Goal: Task Accomplishment & Management: Use online tool/utility

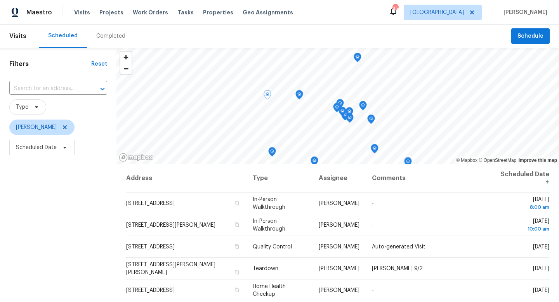
scroll to position [117, 0]
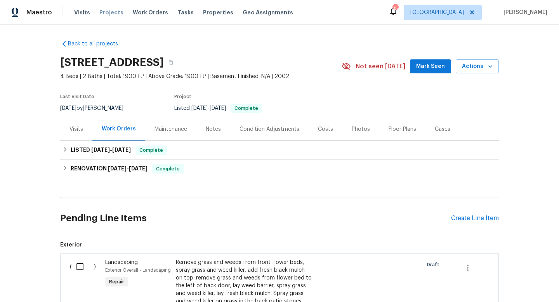
click at [109, 14] on span "Projects" at bounding box center [111, 13] width 24 height 8
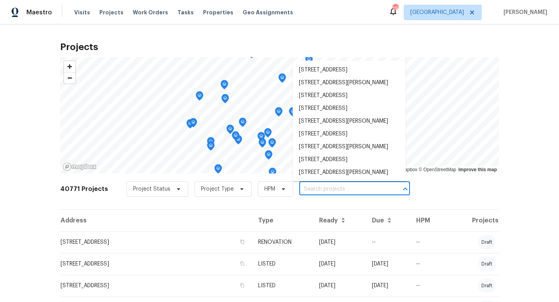
click at [331, 189] on input "text" at bounding box center [343, 189] width 89 height 12
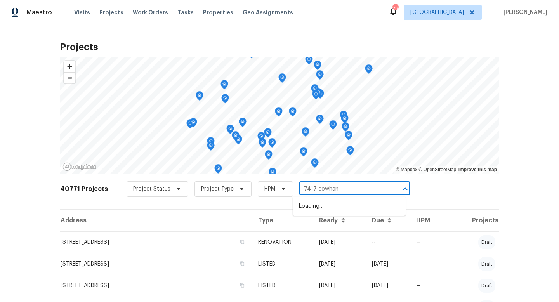
type input "7417 cowhand"
click at [342, 206] on li "[STREET_ADDRESS]" at bounding box center [349, 206] width 113 height 13
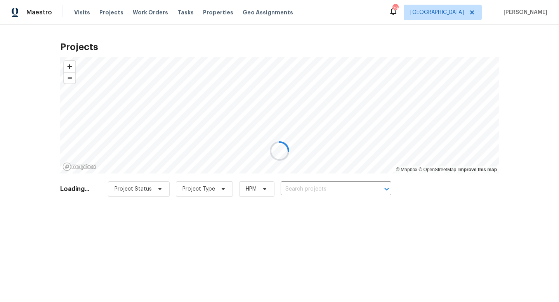
type input "[STREET_ADDRESS]"
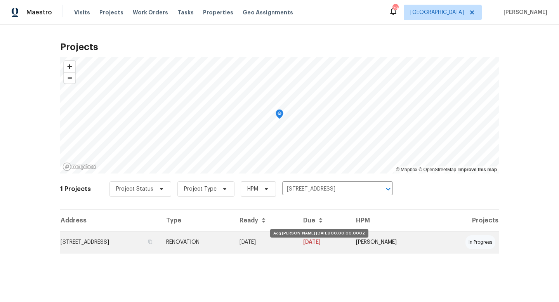
click at [278, 243] on td "[DATE]" at bounding box center [265, 242] width 64 height 22
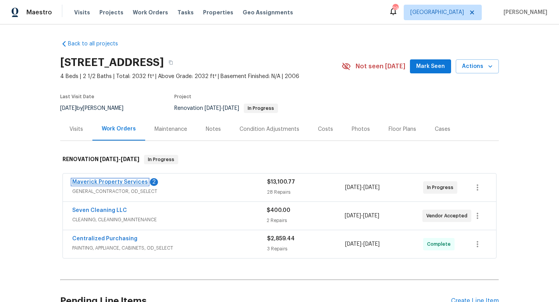
click at [123, 184] on link "Maverick Property Services" at bounding box center [110, 181] width 76 height 5
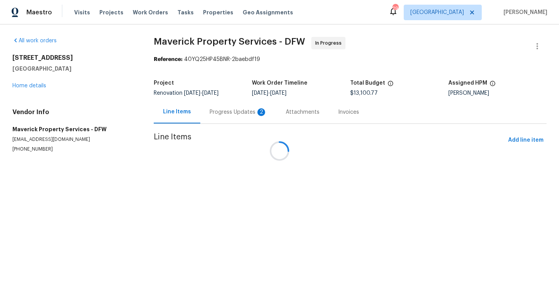
click at [217, 113] on div at bounding box center [279, 151] width 559 height 302
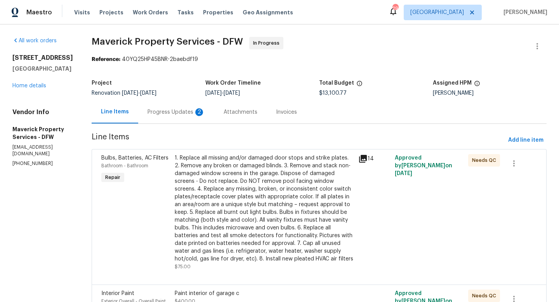
click at [205, 113] on div "Progress Updates 2" at bounding box center [176, 112] width 57 height 8
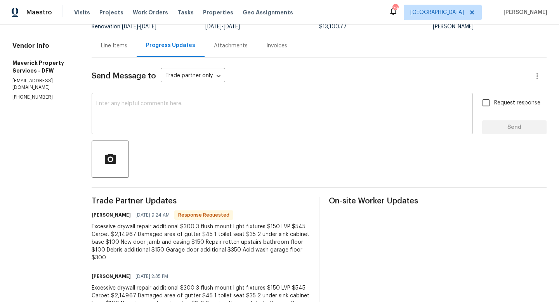
scroll to position [101, 0]
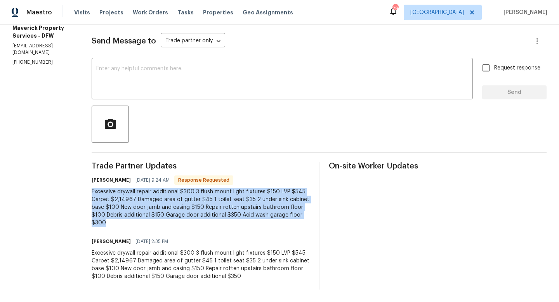
drag, startPoint x: 124, startPoint y: 191, endPoint x: 188, endPoint y: 224, distance: 71.7
click at [188, 224] on div "Excessive drywall repair additional $300 3 flush mount light fixtures $150 LVP …" at bounding box center [201, 207] width 218 height 39
copy div "Excessive drywall repair additional $300 3 flush mount light fixtures $150 LVP …"
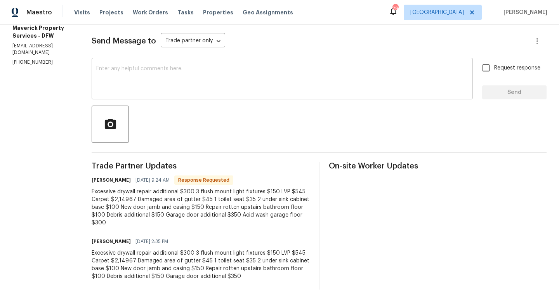
click at [149, 66] on textarea at bounding box center [282, 79] width 372 height 27
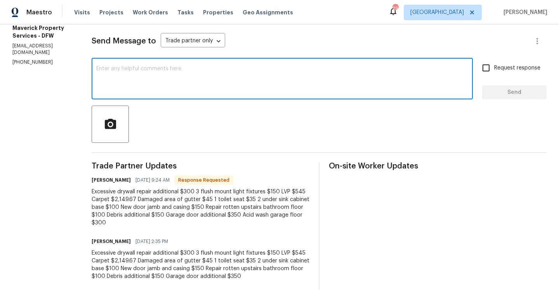
paste textarea "Excessive drywall repair additional $300 3 flush mount light fixtures $150 LVP …"
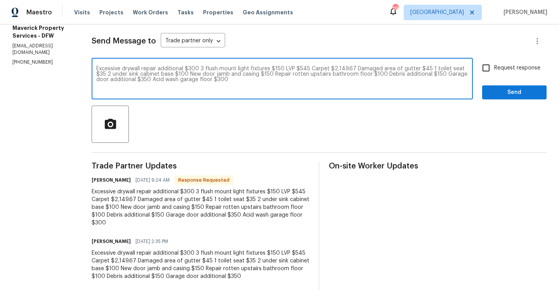
click at [234, 69] on textarea "Excessive drywall repair additional $300 3 flush mount light fixtures $150 LVP …" at bounding box center [282, 79] width 372 height 27
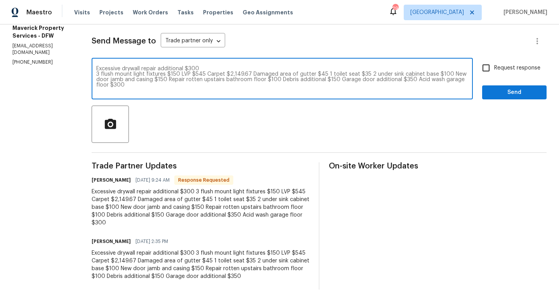
click at [213, 75] on textarea "Excessive drywall repair additional $300 3 flush mount light fixtures $150 LVP …" at bounding box center [282, 79] width 372 height 27
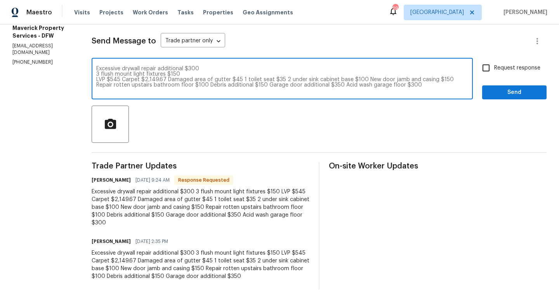
click at [155, 80] on textarea "Excessive drywall repair additional $300 3 flush mount light fixtures $150 LVP …" at bounding box center [282, 79] width 372 height 27
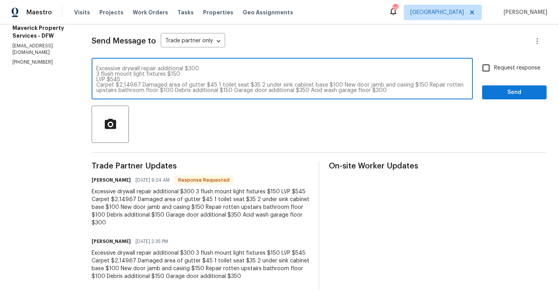
click at [172, 86] on textarea "Excessive drywall repair additional $300 3 flush mount light fixtures $150 LVP …" at bounding box center [282, 79] width 372 height 27
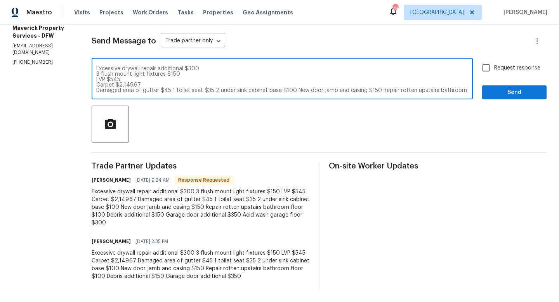
click at [203, 90] on textarea "Excessive drywall repair additional $300 3 flush mount light fixtures $150 LVP …" at bounding box center [282, 79] width 372 height 27
click at [171, 91] on textarea "Excessive drywall repair additional $300 3 flush mount light fixtures $150 LVP …" at bounding box center [282, 79] width 372 height 27
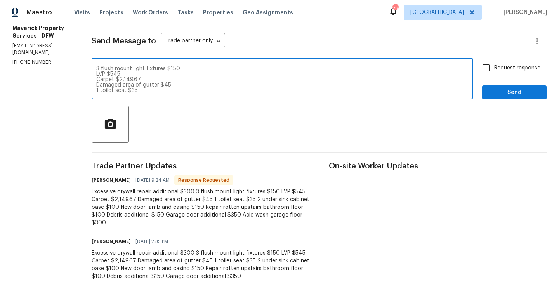
scroll to position [11, 0]
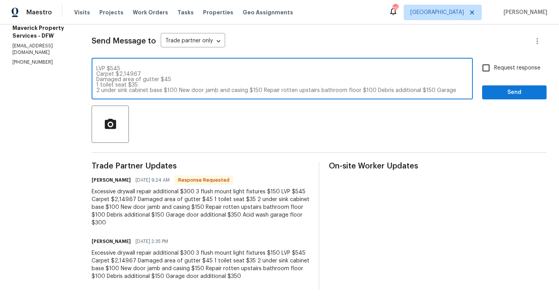
click at [210, 91] on textarea "Excessive drywall repair additional $300 3 flush mount light fixtures $150 LVP …" at bounding box center [282, 79] width 372 height 27
click at [213, 91] on textarea "Excessive drywall repair additional $300 3 flush mount light fixtures $150 LVP …" at bounding box center [282, 79] width 372 height 27
click at [240, 90] on textarea "Excessive drywall repair additional $300 3 flush mount light fixtures $150 LVP …" at bounding box center [282, 79] width 372 height 27
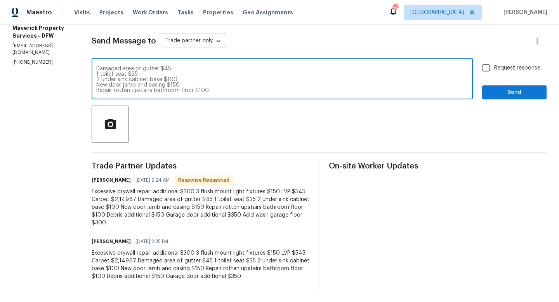
scroll to position [27, 0]
click at [188, 91] on textarea "Excessive drywall repair additional $300 3 flush mount light fixtures $150 LVP …" at bounding box center [282, 79] width 372 height 27
click at [206, 90] on textarea "Excessive drywall repair additional $300 3 flush mount light fixtures $150 LVP …" at bounding box center [282, 79] width 372 height 27
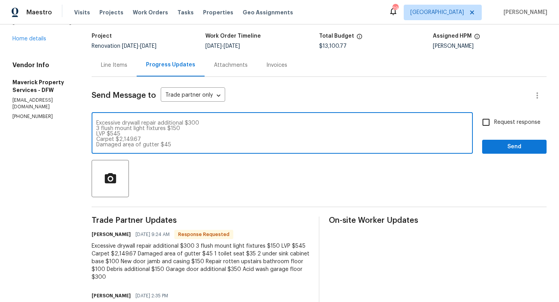
scroll to position [0, 0]
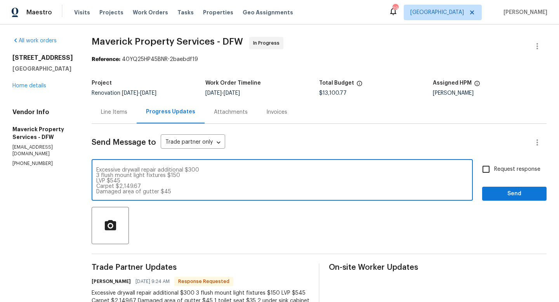
click at [19, 58] on h2 "[STREET_ADDRESS]" at bounding box center [42, 58] width 61 height 8
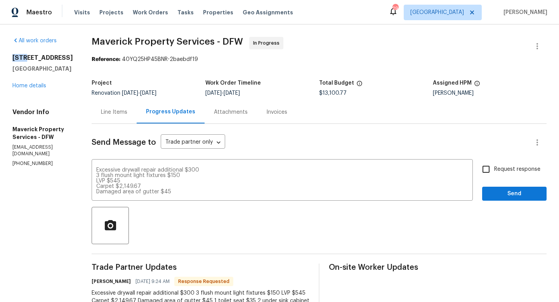
click at [19, 58] on h2 "[STREET_ADDRESS]" at bounding box center [42, 58] width 61 height 8
copy h2 "[STREET_ADDRESS]"
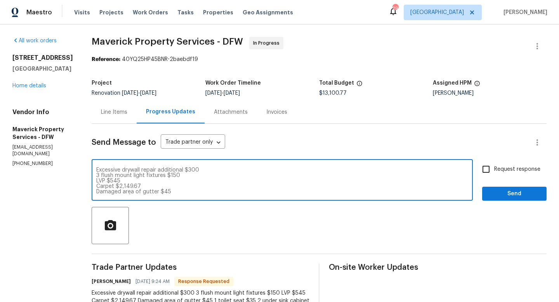
click at [236, 172] on textarea "Excessive drywall repair additional $300 3 flush mount light fixtures $150 LVP …" at bounding box center [282, 180] width 372 height 27
click at [213, 170] on textarea "3 flush mount light fixtures $150 LVP $545 Carpet $2,149.67 Damaged area of gut…" at bounding box center [282, 180] width 372 height 27
click at [129, 176] on textarea "LVP $545 Carpet $2,149.67 Damaged area of gutter $45 1 toilet seat $35 2 under …" at bounding box center [282, 180] width 372 height 27
click at [129, 175] on textarea "Carpet $2,149.67 Damaged area of gutter $45 1 toilet seat $35 2 under sink cabi…" at bounding box center [282, 180] width 372 height 27
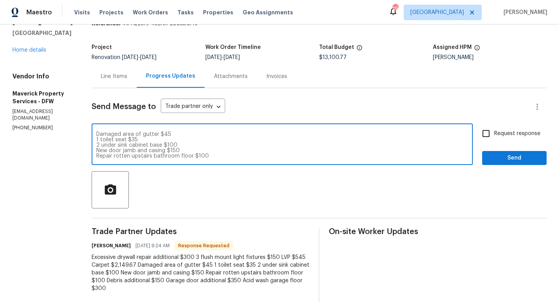
scroll to position [46, 0]
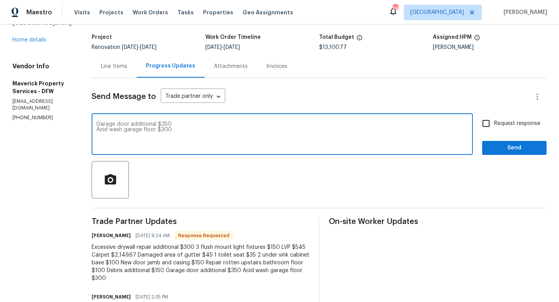
type textarea "Garage door additional $350 Acid wash garage floor $300"
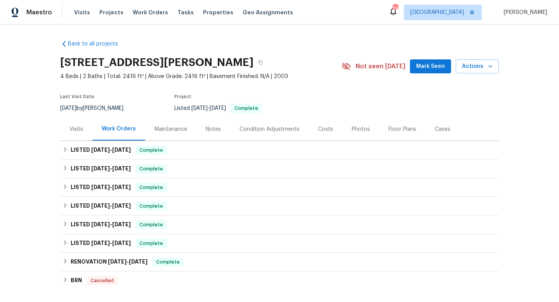
scroll to position [298, 0]
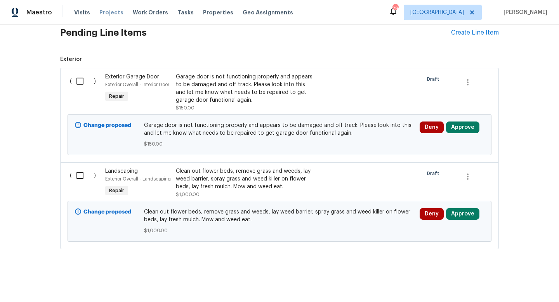
click at [112, 13] on span "Projects" at bounding box center [111, 13] width 24 height 8
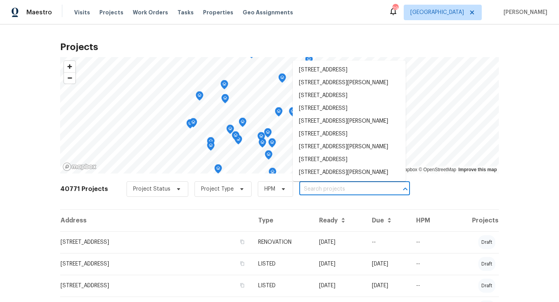
click at [325, 185] on input "text" at bounding box center [343, 189] width 89 height 12
paste input "[STREET_ADDRESS]"
type input "[STREET_ADDRESS]"
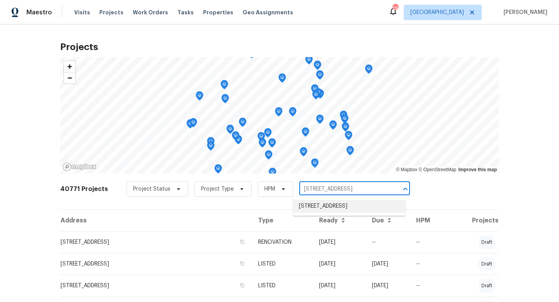
click at [325, 205] on li "[STREET_ADDRESS]" at bounding box center [349, 206] width 113 height 13
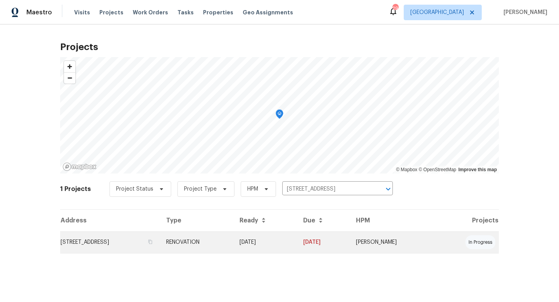
click at [233, 241] on td "RENOVATION" at bounding box center [196, 242] width 73 height 22
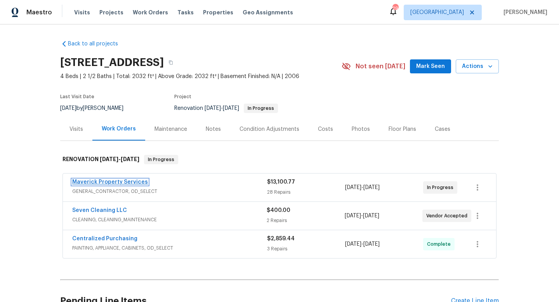
click at [128, 183] on link "Maverick Property Services" at bounding box center [110, 181] width 76 height 5
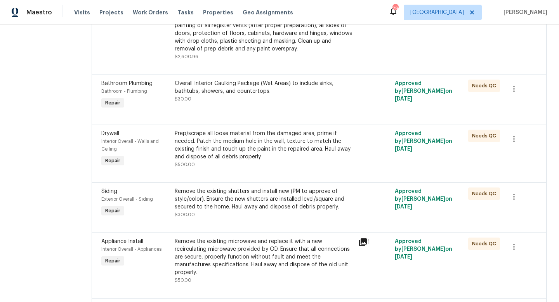
scroll to position [433, 0]
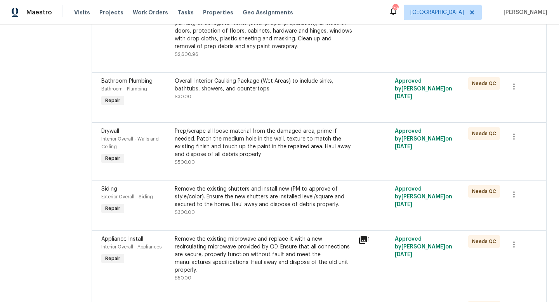
click at [254, 158] on div "Prep/scrape all loose material from the damaged area; prime if needed. Patch th…" at bounding box center [264, 142] width 179 height 31
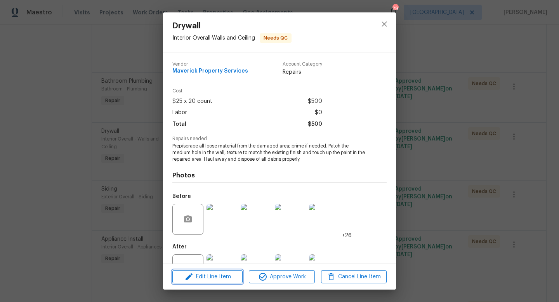
click at [226, 274] on span "Edit Line Item" at bounding box center [208, 277] width 66 height 10
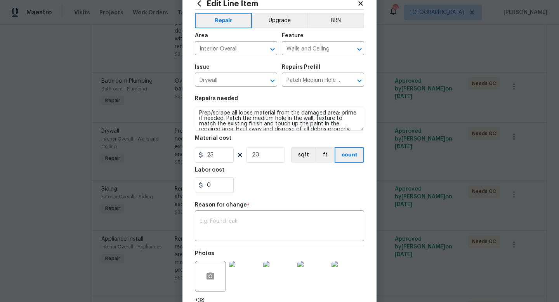
scroll to position [0, 0]
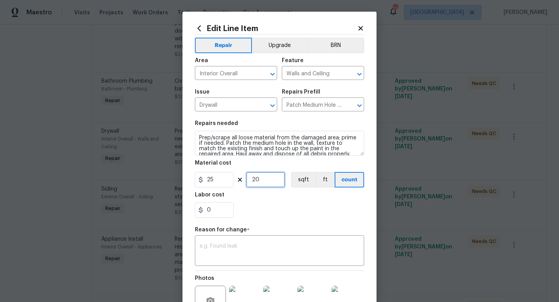
click at [261, 179] on input "20" at bounding box center [265, 180] width 39 height 16
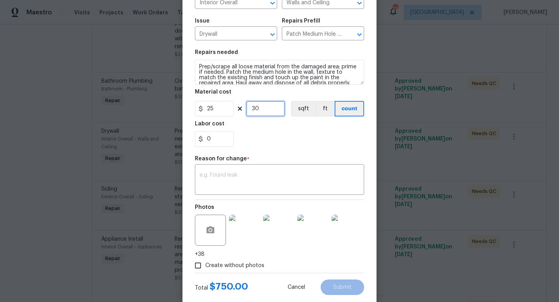
scroll to position [69, 0]
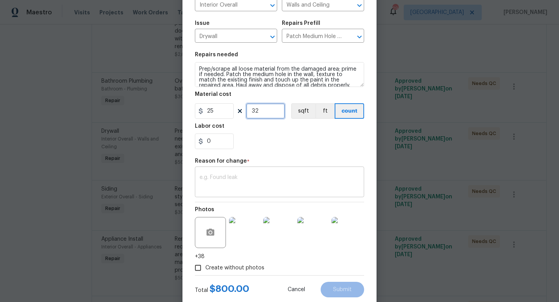
type input "32"
click at [280, 176] on textarea at bounding box center [280, 183] width 160 height 16
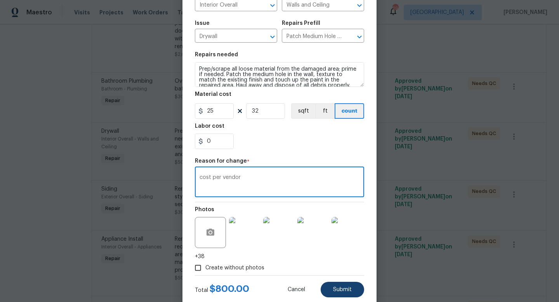
type textarea "cost per vendor"
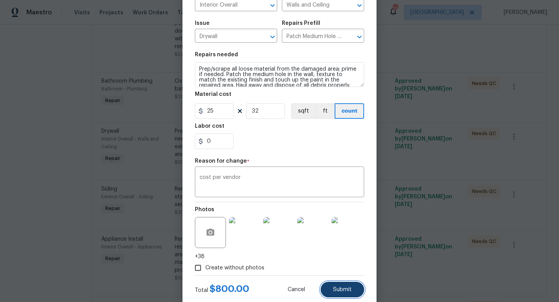
click at [342, 290] on span "Submit" at bounding box center [342, 290] width 19 height 6
type input "20"
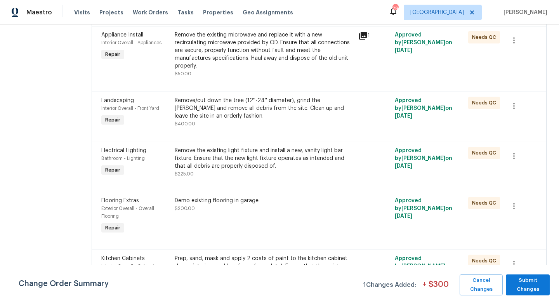
scroll to position [686, 0]
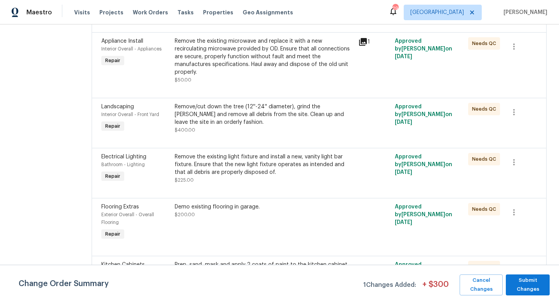
click at [228, 184] on div "Remove the existing light fixture and install a new, vanity light bar fixture. …" at bounding box center [264, 168] width 179 height 31
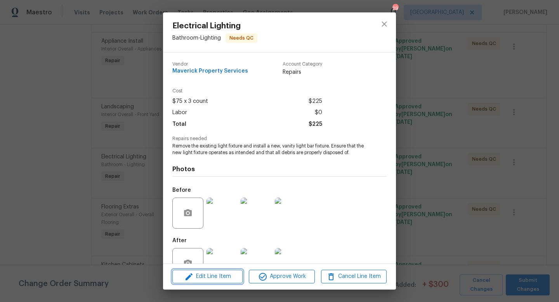
click at [212, 278] on span "Edit Line Item" at bounding box center [208, 277] width 66 height 10
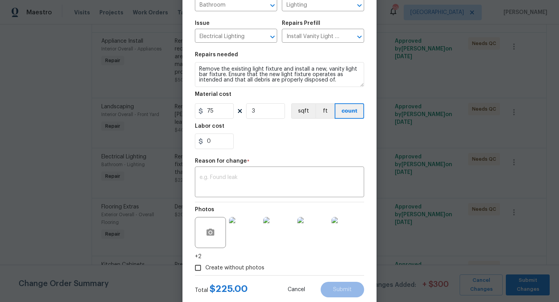
scroll to position [89, 0]
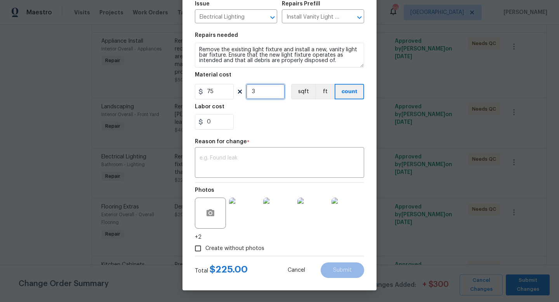
click at [267, 94] on input "3" at bounding box center [265, 92] width 39 height 16
type input "5"
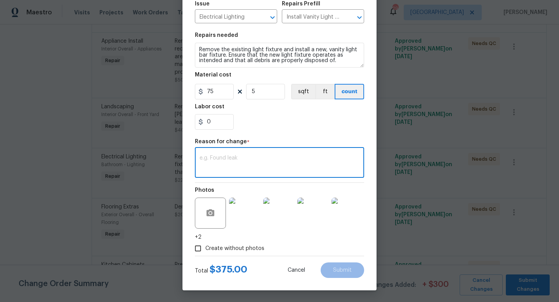
click at [242, 158] on textarea at bounding box center [280, 163] width 160 height 16
type textarea "cost per vendor"
click at [334, 268] on span "Submit" at bounding box center [342, 271] width 19 height 6
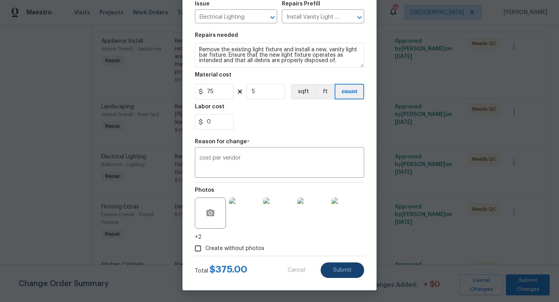
type input "3"
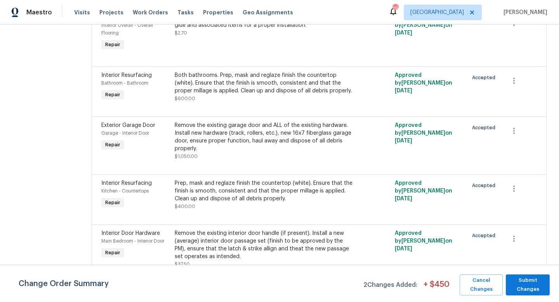
scroll to position [1563, 0]
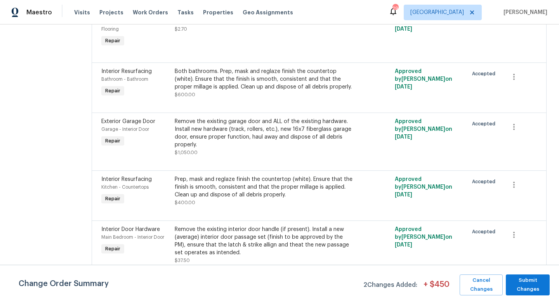
click at [264, 33] on div "Install LVP (Knighton AP835 Prairie Dust) Includes transitions, glue and associ…" at bounding box center [264, 21] width 179 height 23
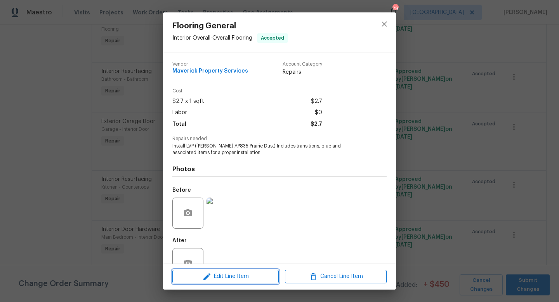
click at [231, 279] on span "Edit Line Item" at bounding box center [226, 277] width 102 height 10
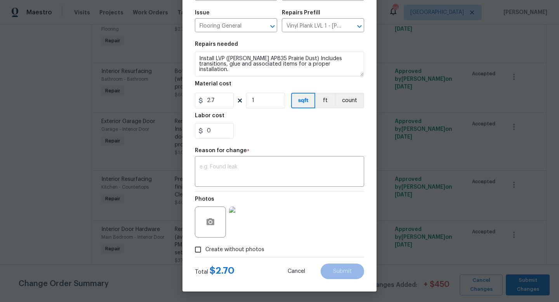
scroll to position [81, 0]
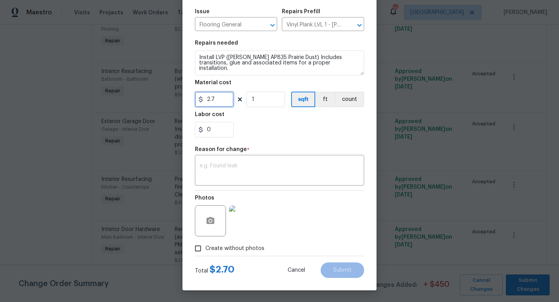
click at [223, 103] on input "2.7" at bounding box center [214, 100] width 39 height 16
type input "575"
click at [228, 171] on textarea at bounding box center [280, 171] width 160 height 16
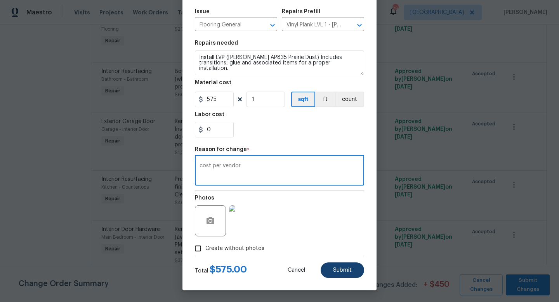
type textarea "cost per vendor"
click at [337, 272] on span "Submit" at bounding box center [342, 271] width 19 height 6
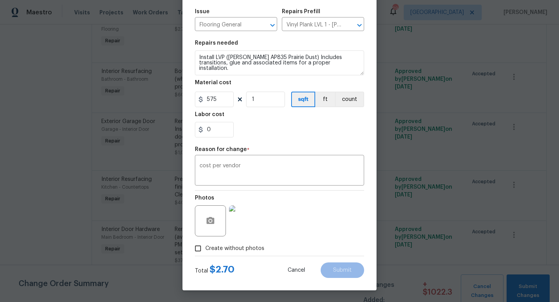
type input "2.7"
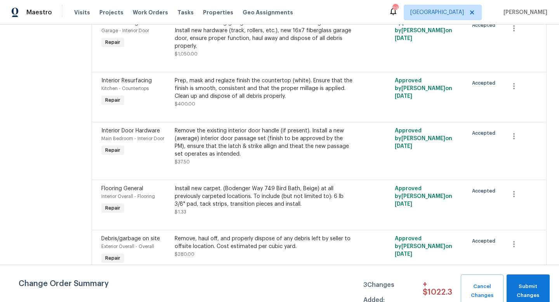
scroll to position [1778, 0]
click at [235, 199] on div "Install new carpet. (Bodenger Way 749 Bird Bath, Beige) at all previously carpe…" at bounding box center [264, 196] width 179 height 23
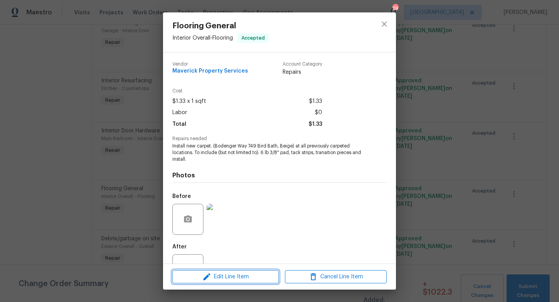
click at [231, 275] on span "Edit Line Item" at bounding box center [226, 277] width 102 height 10
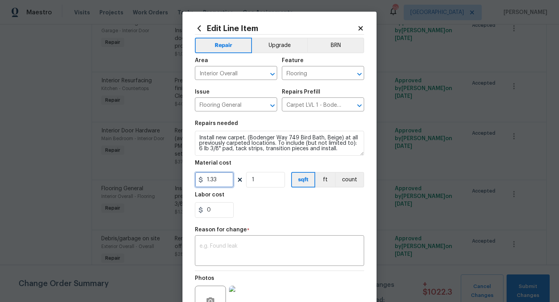
click at [226, 180] on input "1.33" at bounding box center [214, 180] width 39 height 16
type input "2150"
click at [236, 264] on figure "Reason for change * x ​" at bounding box center [279, 246] width 169 height 39
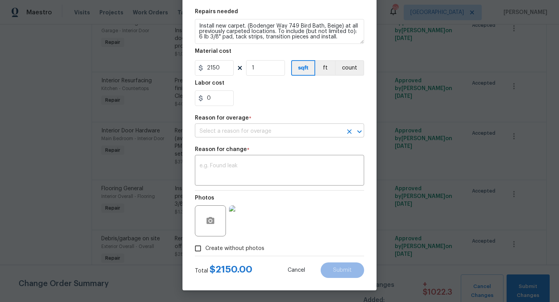
click at [266, 133] on input "text" at bounding box center [269, 131] width 148 height 12
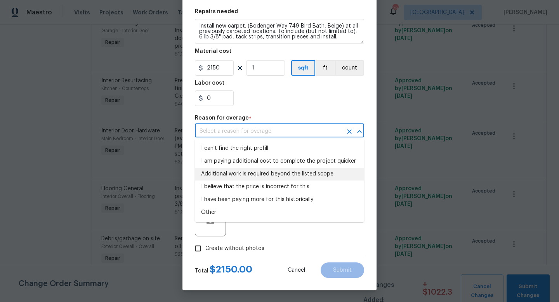
click at [250, 173] on li "Additional work is required beyond the listed scope" at bounding box center [279, 174] width 169 height 13
type input "Additional work is required beyond the listed scope"
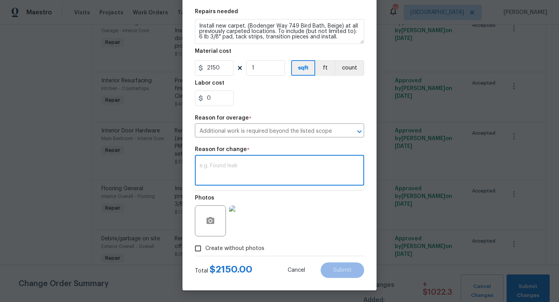
click at [245, 165] on textarea at bounding box center [280, 171] width 160 height 16
type textarea "Cost per vendor"
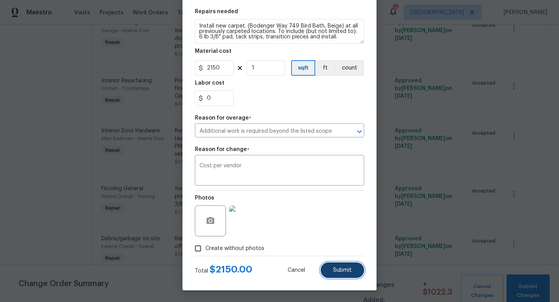
click at [336, 271] on span "Submit" at bounding box center [342, 271] width 19 height 6
type input "1.33"
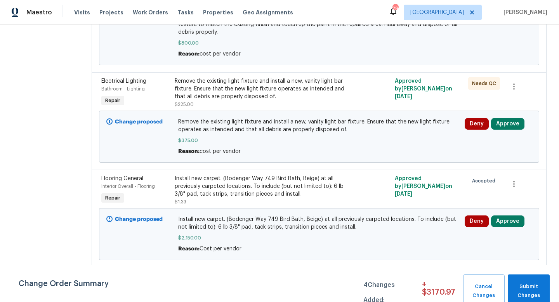
scroll to position [0, 0]
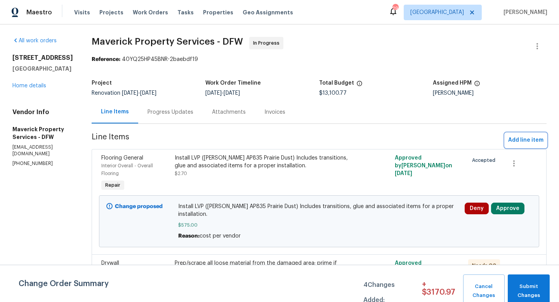
click at [522, 138] on span "Add line item" at bounding box center [525, 141] width 35 height 10
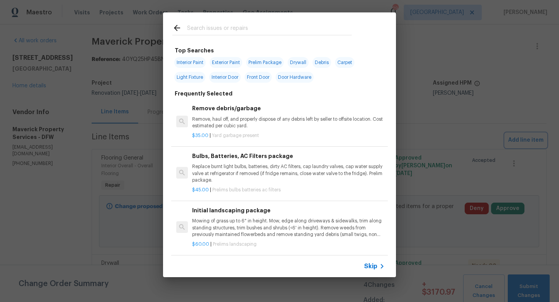
click at [430, 115] on div "Top Searches Interior Paint Exterior Paint Prelim Package Drywall Debris Carpet…" at bounding box center [279, 145] width 559 height 290
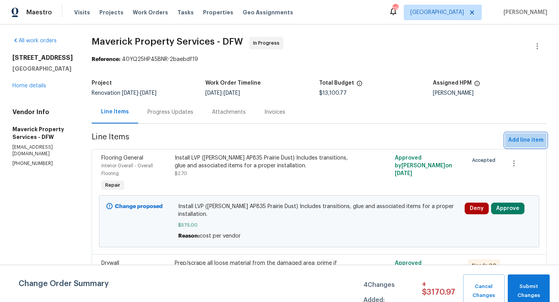
click at [515, 138] on span "Add line item" at bounding box center [525, 141] width 35 height 10
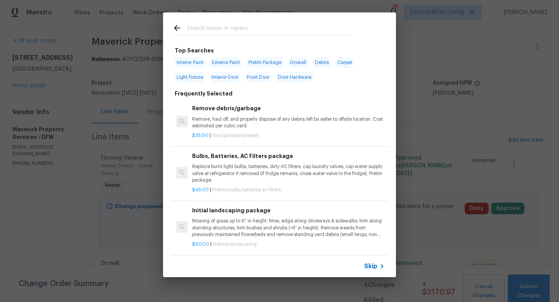
click at [373, 268] on span "Skip" at bounding box center [370, 266] width 13 height 8
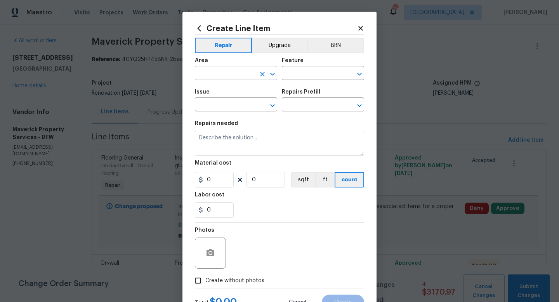
click at [226, 71] on input "text" at bounding box center [225, 74] width 61 height 12
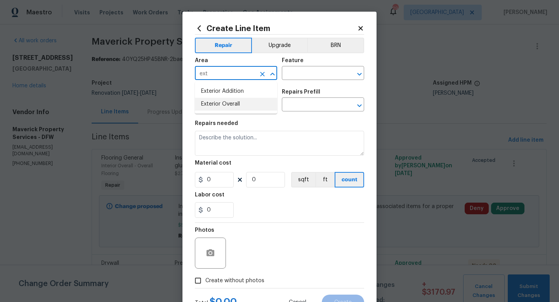
click at [229, 105] on li "Exterior Overall" at bounding box center [236, 104] width 82 height 13
type input "Exterior Overall"
click at [291, 76] on input "text" at bounding box center [312, 74] width 61 height 12
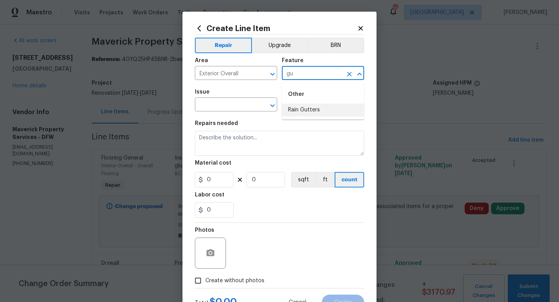
click at [302, 112] on li "Rain Gutters" at bounding box center [323, 110] width 82 height 13
type input "Rain Gutters"
click at [228, 106] on input "text" at bounding box center [225, 105] width 61 height 12
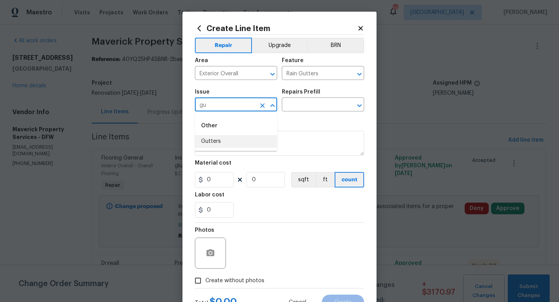
click at [228, 145] on li "Gutters" at bounding box center [236, 141] width 82 height 13
type input "Gutters"
click at [310, 101] on input "text" at bounding box center [312, 105] width 61 height 12
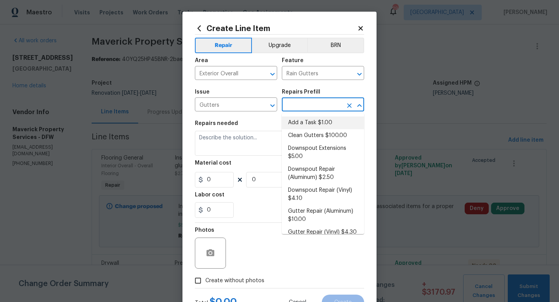
click at [306, 122] on li "Add a Task $1.00" at bounding box center [323, 122] width 82 height 13
type input "Eaves and Trim"
type input "Add a Task $1.00"
type textarea "HPM to detail"
type input "1"
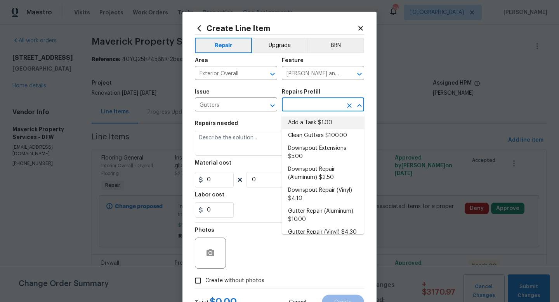
type input "1"
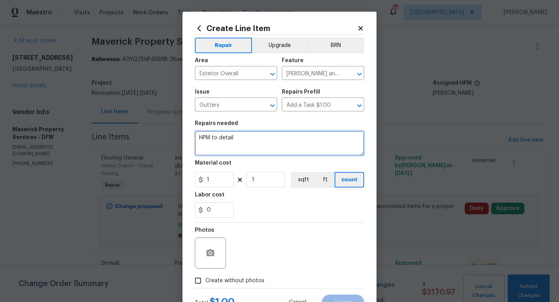
click at [264, 139] on textarea "HPM to detail" at bounding box center [279, 143] width 169 height 25
type textarea "Damaged gutter repairs"
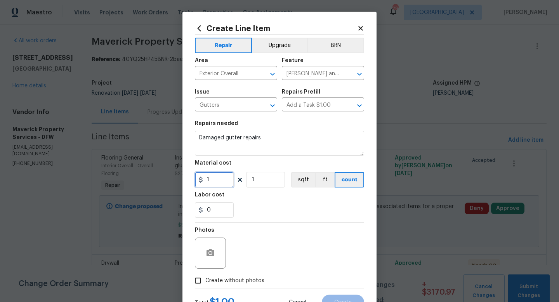
click at [224, 184] on input "1" at bounding box center [214, 180] width 39 height 16
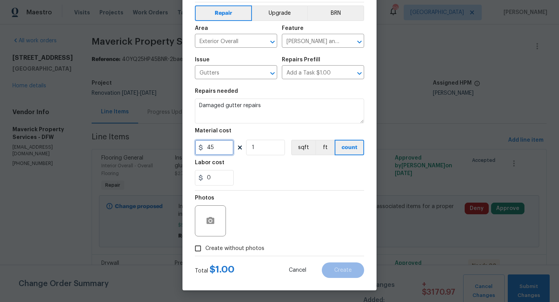
type input "45"
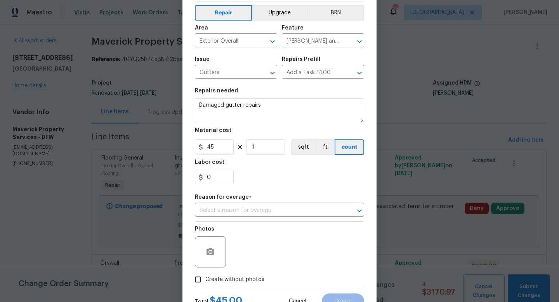
click at [214, 247] on div "Photos Create without photos" at bounding box center [279, 254] width 169 height 65
click at [247, 227] on div "Photos" at bounding box center [279, 247] width 169 height 50
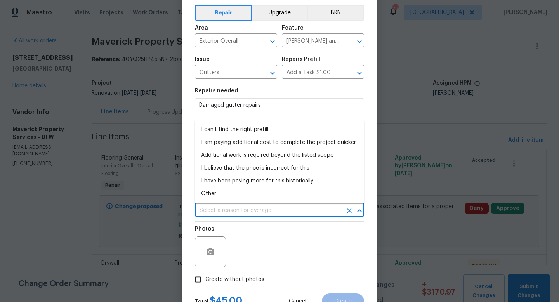
click at [253, 212] on input "text" at bounding box center [269, 211] width 148 height 12
click at [251, 196] on li "Other" at bounding box center [279, 194] width 169 height 13
type input "Other"
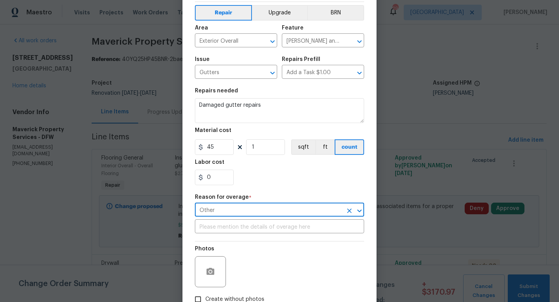
click at [253, 207] on input "Other" at bounding box center [269, 211] width 148 height 12
click at [250, 229] on input "text" at bounding box center [279, 227] width 169 height 12
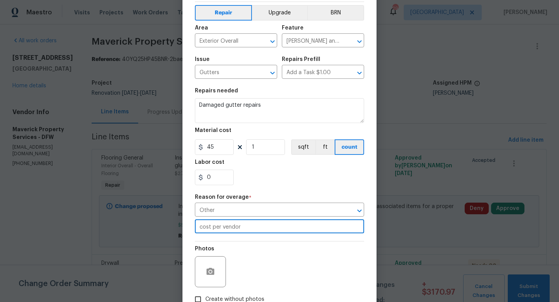
scroll to position [84, 0]
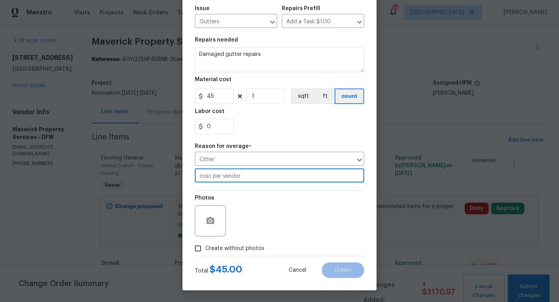
type input "cost per vendor"
click at [247, 248] on span "Create without photos" at bounding box center [234, 249] width 59 height 8
click at [205, 248] on input "Create without photos" at bounding box center [198, 248] width 15 height 15
checkbox input "true"
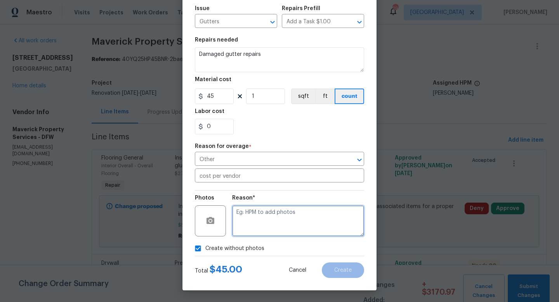
click at [254, 230] on textarea at bounding box center [298, 220] width 132 height 31
type textarea "w"
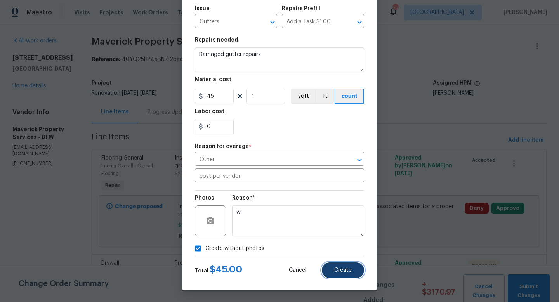
click at [329, 263] on button "Create" at bounding box center [343, 270] width 42 height 16
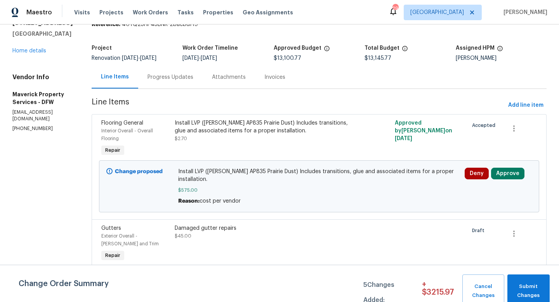
scroll to position [0, 0]
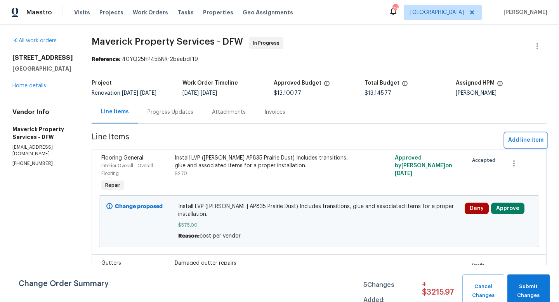
click at [517, 143] on span "Add line item" at bounding box center [525, 141] width 35 height 10
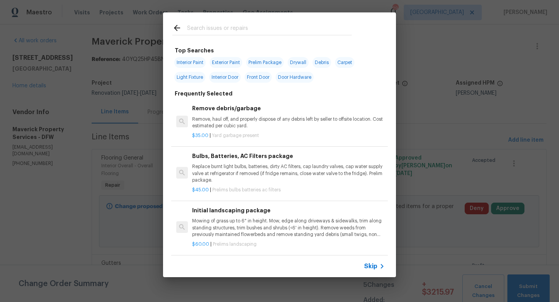
click at [374, 267] on span "Skip" at bounding box center [370, 266] width 13 height 8
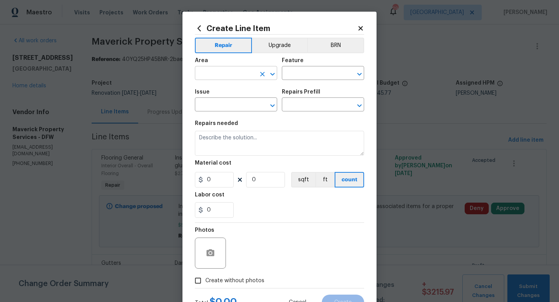
click at [237, 72] on input "text" at bounding box center [225, 74] width 61 height 12
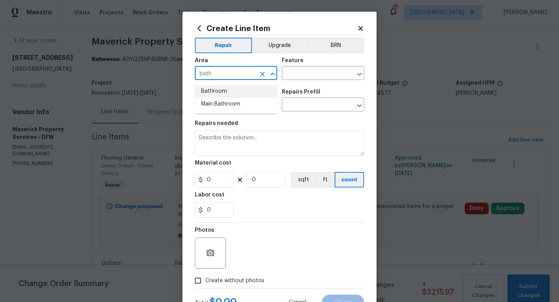
click at [235, 92] on li "Bathroom" at bounding box center [236, 91] width 82 height 13
type input "Bathroom"
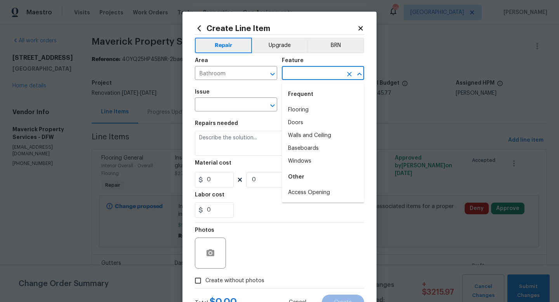
click at [301, 74] on input "text" at bounding box center [312, 74] width 61 height 12
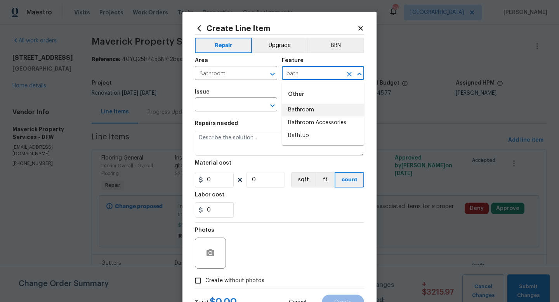
click at [299, 113] on li "Bathroom" at bounding box center [323, 110] width 82 height 13
type input "Bathroom"
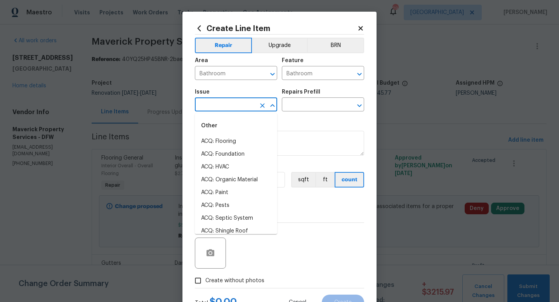
click at [244, 103] on input "text" at bounding box center [225, 105] width 61 height 12
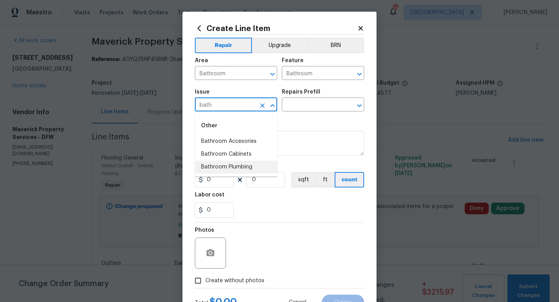
click at [240, 165] on li "Bathroom Plumbing" at bounding box center [236, 167] width 82 height 13
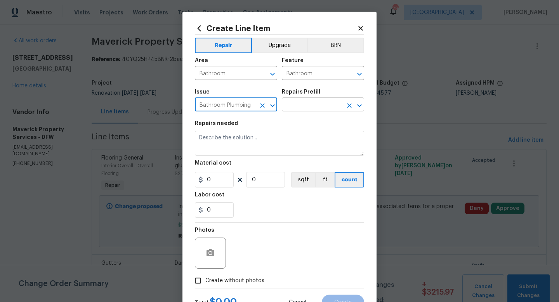
type input "Bathroom Plumbing"
click at [301, 103] on input "text" at bounding box center [312, 105] width 61 height 12
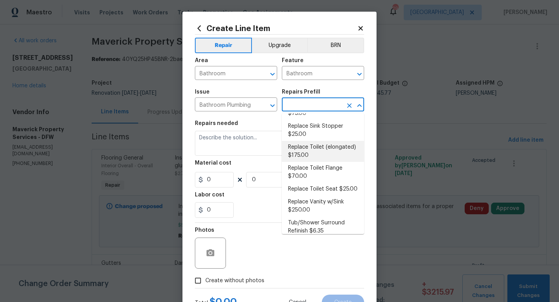
scroll to position [386, 0]
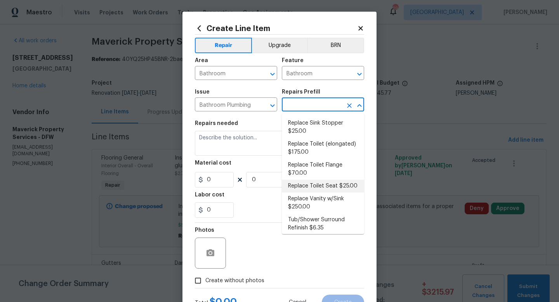
click at [315, 186] on li "Replace Toilet Seat $25.00" at bounding box center [323, 186] width 82 height 13
type input "Plumbing"
type input "Replace Toilet Seat $25.00"
type textarea "Remove and replace the existing toilet seat with new. If removing a bidet style…"
type input "25"
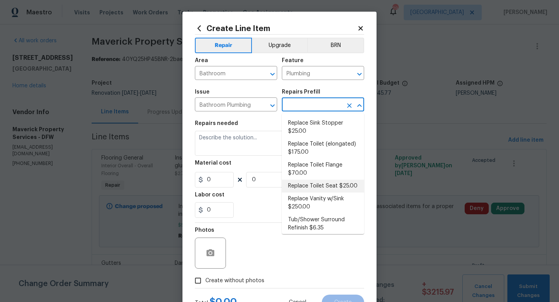
type input "1"
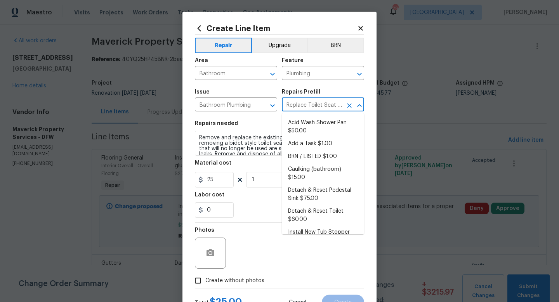
scroll to position [345, 0]
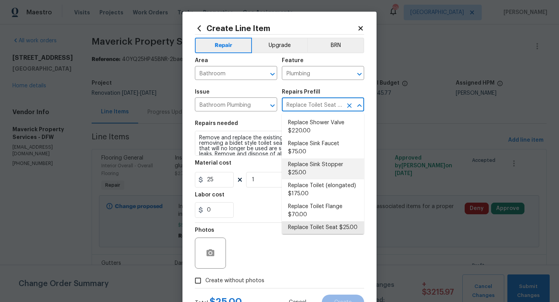
click at [263, 125] on div "Repairs needed" at bounding box center [279, 126] width 169 height 10
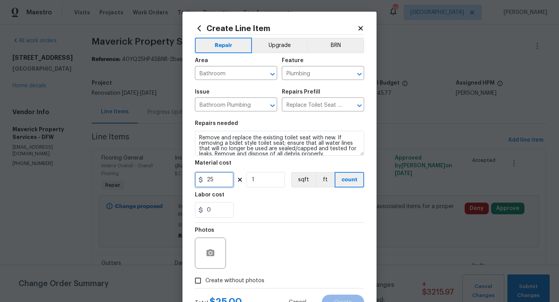
click at [226, 181] on input "25" at bounding box center [214, 180] width 39 height 16
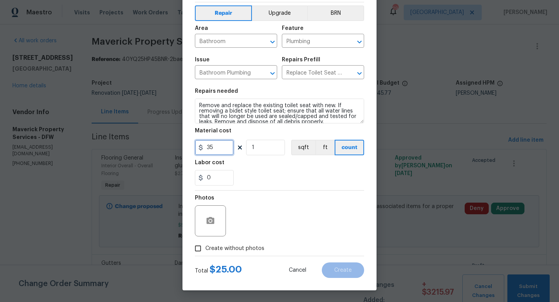
type input "35"
click at [212, 253] on label "Create without photos" at bounding box center [228, 248] width 74 height 15
click at [205, 253] on input "Create without photos" at bounding box center [198, 248] width 15 height 15
checkbox input "true"
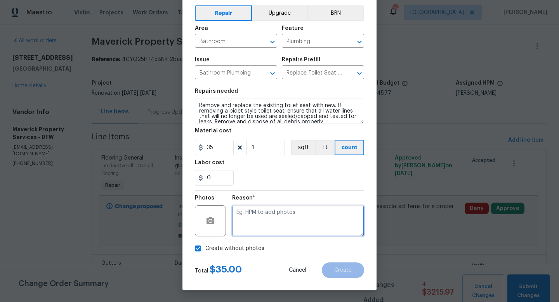
click at [244, 229] on textarea at bounding box center [298, 220] width 132 height 31
type textarea "w"
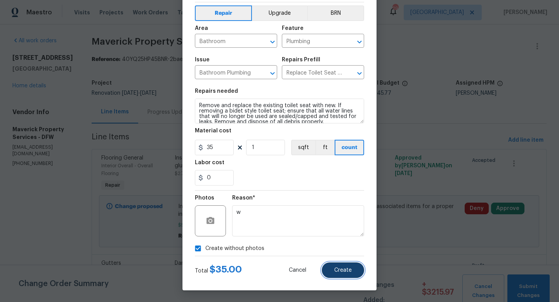
click at [338, 267] on button "Create" at bounding box center [343, 270] width 42 height 16
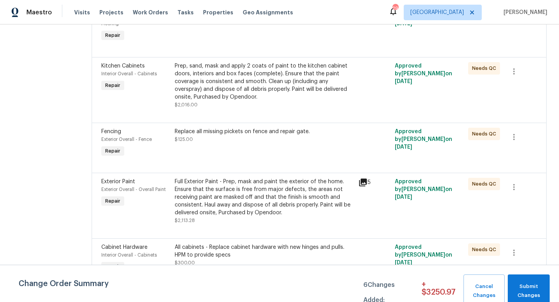
scroll to position [1325, 0]
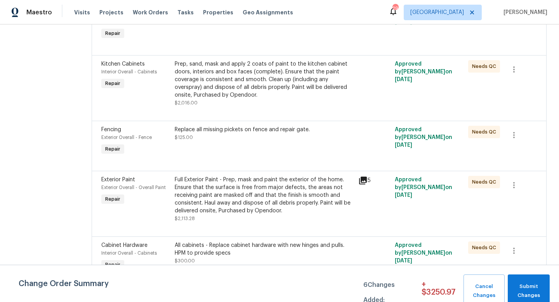
click at [261, 99] on div "Prep, sand, mask and apply 2 coats of paint to the kitchen cabinet doors, inter…" at bounding box center [264, 79] width 179 height 39
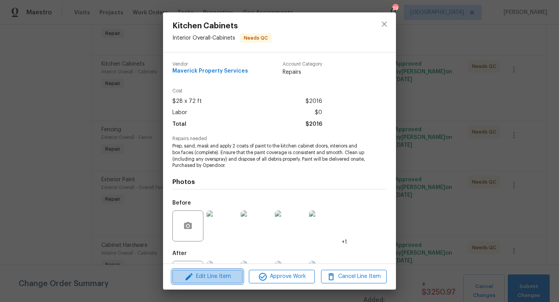
click at [224, 276] on span "Edit Line Item" at bounding box center [208, 277] width 66 height 10
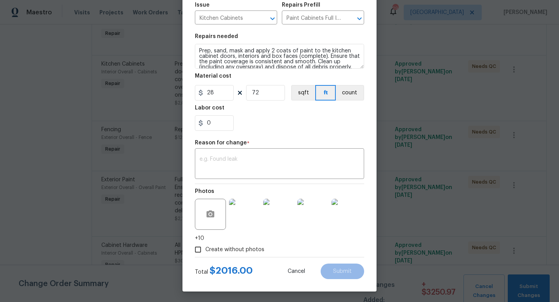
scroll to position [89, 0]
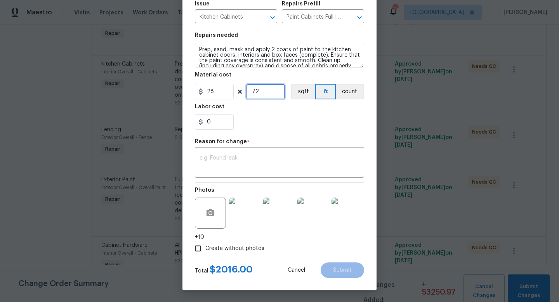
click at [271, 93] on input "72" at bounding box center [265, 92] width 39 height 16
type input "78"
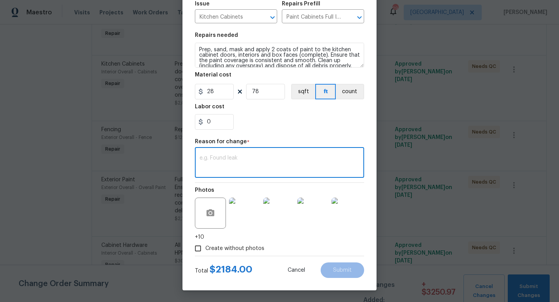
click at [235, 161] on textarea at bounding box center [280, 163] width 160 height 16
type textarea "cost per vendor"
click at [338, 272] on span "Submit" at bounding box center [342, 271] width 19 height 6
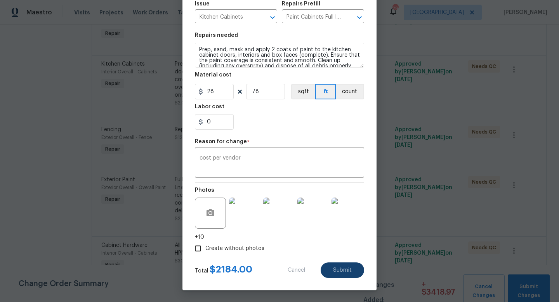
type input "72"
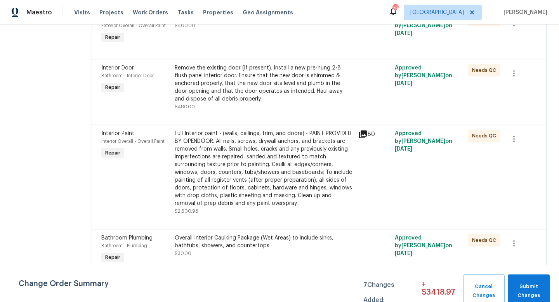
scroll to position [1004, 0]
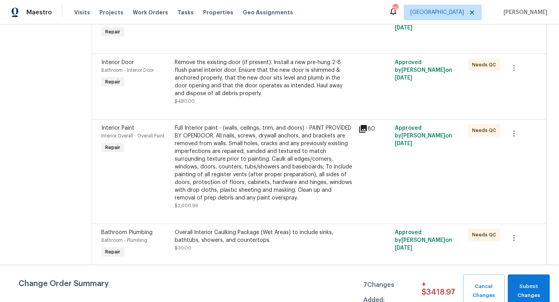
click at [257, 97] on div "Remove the existing door (if present). Install a new pre-hung 2-8 flush panel i…" at bounding box center [264, 78] width 179 height 39
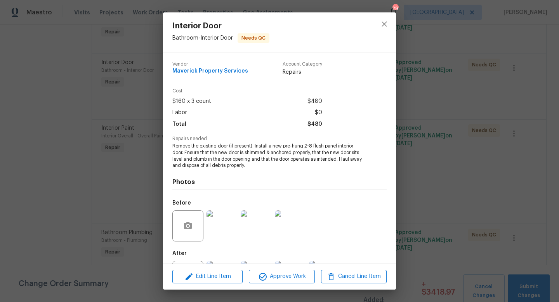
scroll to position [36, 0]
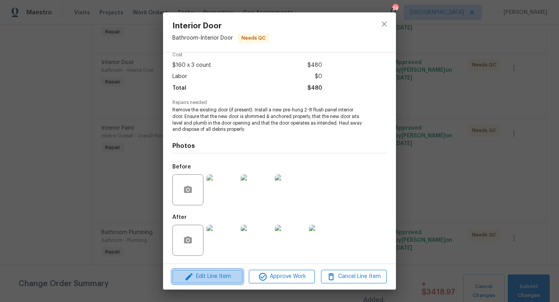
click at [217, 275] on span "Edit Line Item" at bounding box center [208, 277] width 66 height 10
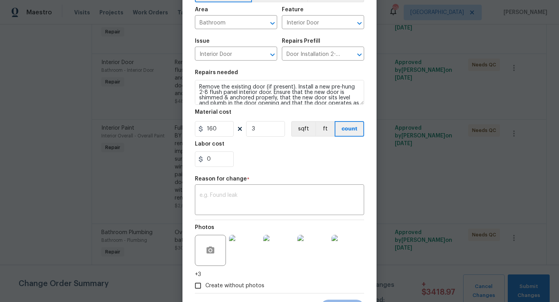
scroll to position [89, 0]
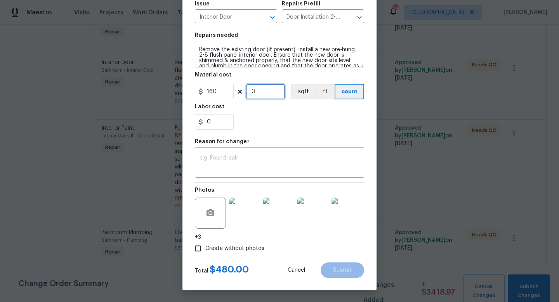
click at [260, 92] on input "3" at bounding box center [265, 92] width 39 height 16
type input "4"
click at [251, 156] on textarea at bounding box center [280, 163] width 160 height 16
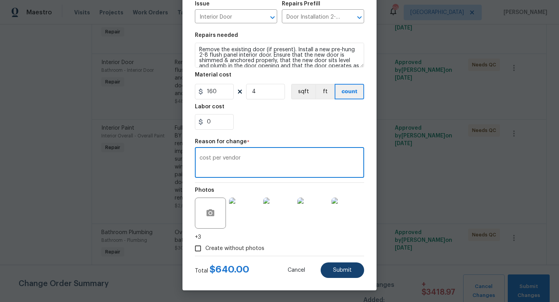
type textarea "cost per vendor"
click at [339, 273] on button "Submit" at bounding box center [342, 270] width 43 height 16
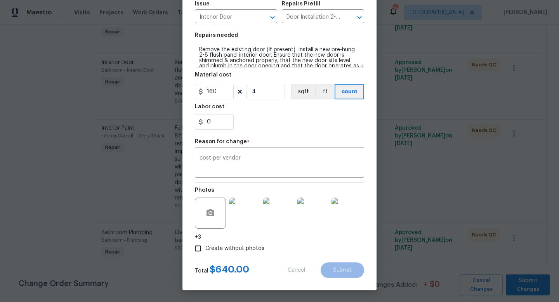
type input "3"
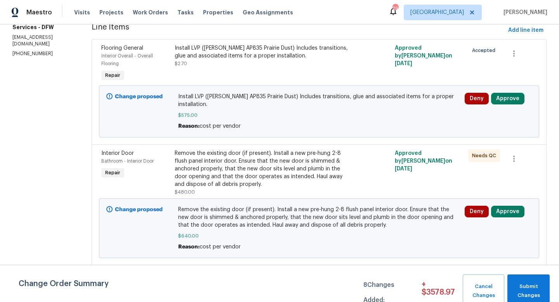
scroll to position [0, 0]
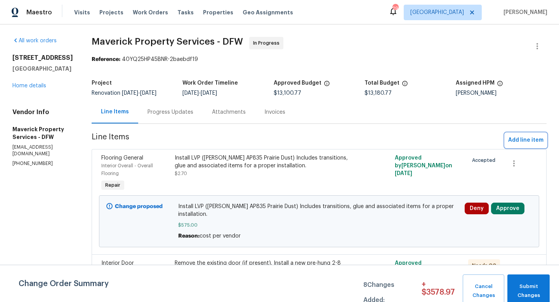
click at [527, 143] on span "Add line item" at bounding box center [525, 141] width 35 height 10
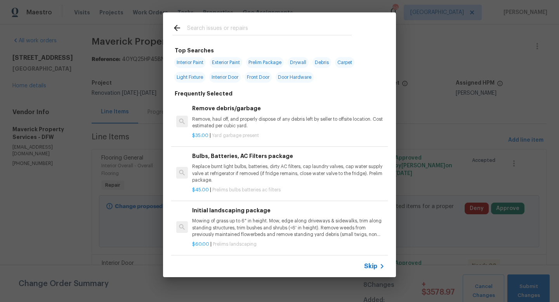
click at [378, 266] on icon at bounding box center [381, 266] width 9 height 9
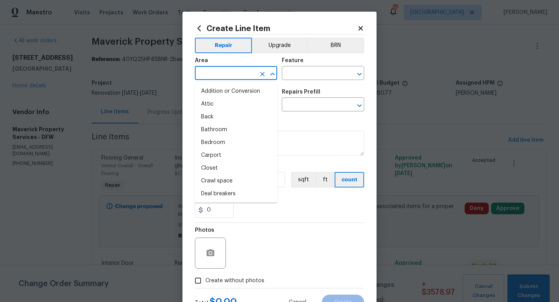
click at [216, 71] on input "text" at bounding box center [225, 74] width 61 height 12
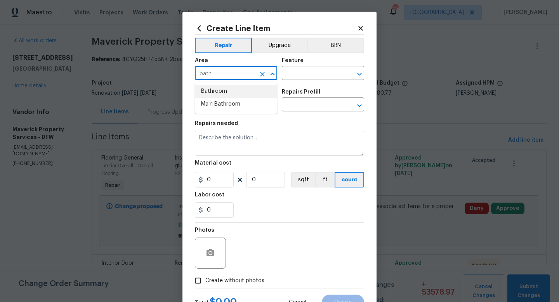
click at [222, 92] on li "Bathroom" at bounding box center [236, 91] width 82 height 13
type input "Bathroom"
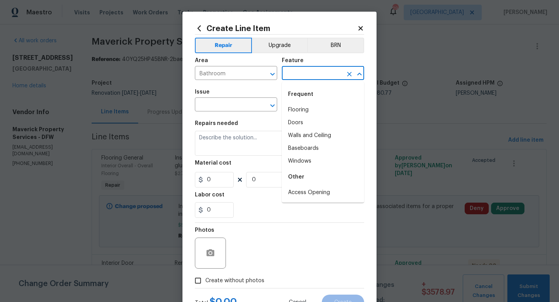
click at [313, 72] on input "text" at bounding box center [312, 74] width 61 height 12
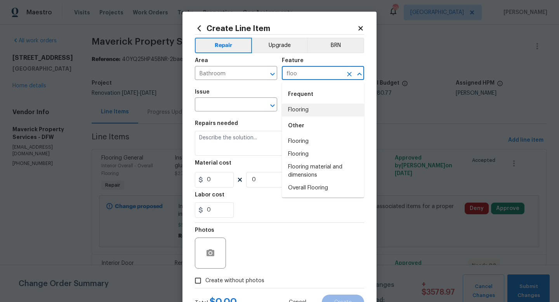
click at [314, 113] on li "Flooring" at bounding box center [323, 110] width 82 height 13
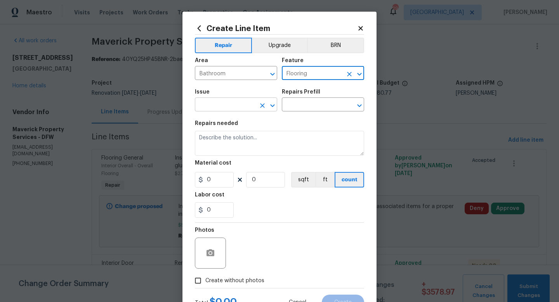
type input "Flooring"
click at [223, 107] on input "text" at bounding box center [225, 105] width 61 height 12
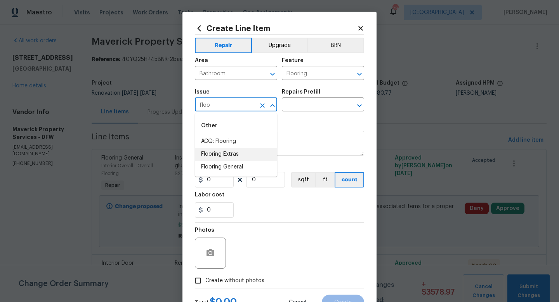
click at [226, 155] on li "Flooring Extras" at bounding box center [236, 154] width 82 height 13
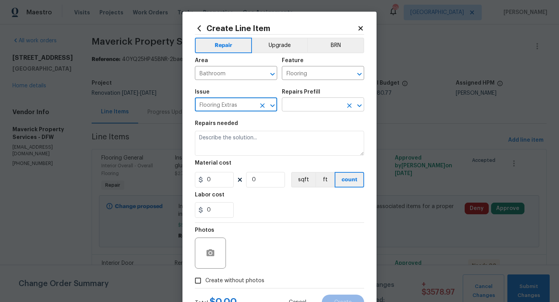
type input "Flooring Extras"
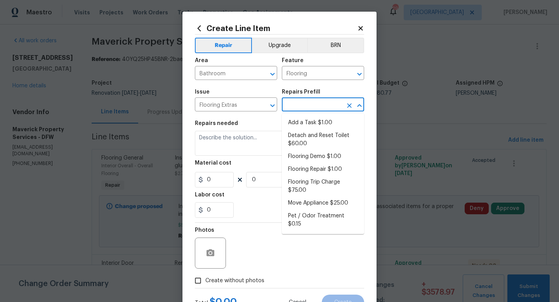
click at [297, 107] on input "text" at bounding box center [312, 105] width 61 height 12
click at [299, 124] on li "Add a Task $1.00" at bounding box center [323, 122] width 82 height 13
type input "Overall Flooring"
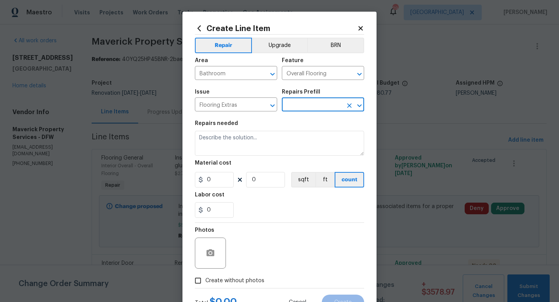
type input "Add a Task $1.00"
type textarea "HPM to detail"
type input "1"
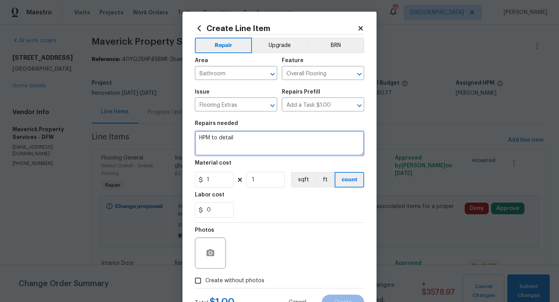
click at [259, 141] on textarea "HPM to detail" at bounding box center [279, 143] width 169 height 25
type textarea "repair damaged bathroom flooring"
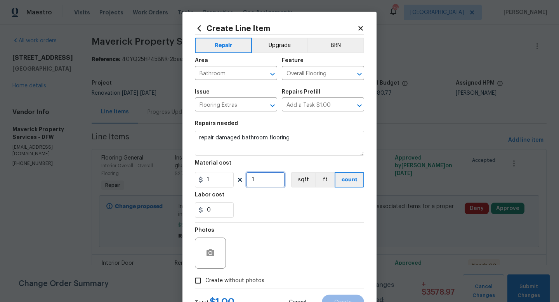
click at [259, 183] on input "1" at bounding box center [265, 180] width 39 height 16
type input "100"
click at [243, 280] on span "Create without photos" at bounding box center [234, 281] width 59 height 8
click at [205, 280] on input "Create without photos" at bounding box center [198, 280] width 15 height 15
checkbox input "true"
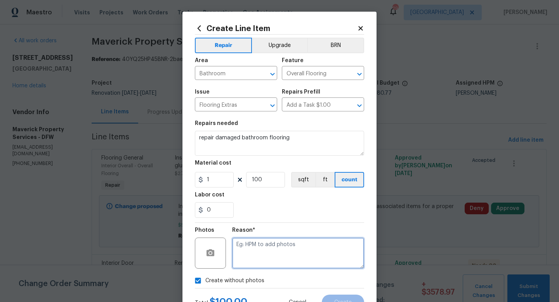
click at [254, 257] on textarea at bounding box center [298, 253] width 132 height 31
type textarea "w"
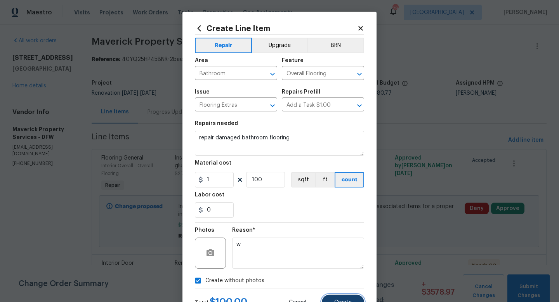
click at [334, 296] on button "Create" at bounding box center [343, 303] width 42 height 16
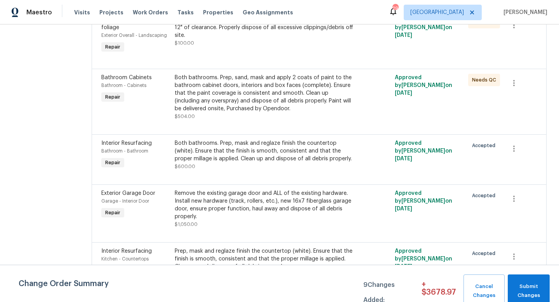
scroll to position [2210, 0]
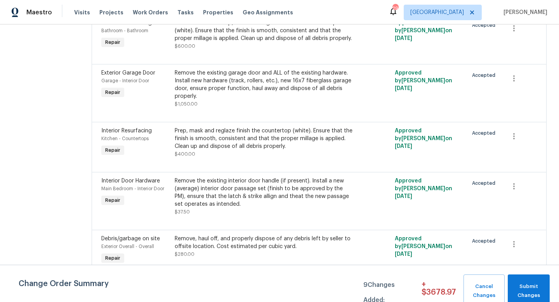
click at [251, 244] on div "Remove, haul off, and properly dispose of any debris left by seller to offsite …" at bounding box center [264, 243] width 179 height 16
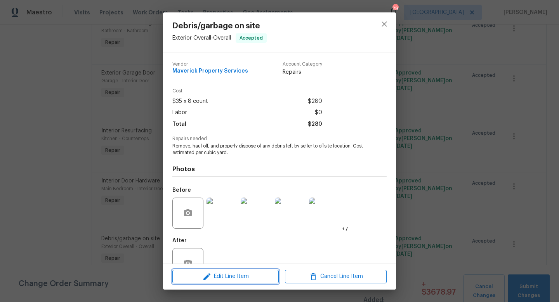
click at [237, 277] on span "Edit Line Item" at bounding box center [226, 277] width 102 height 10
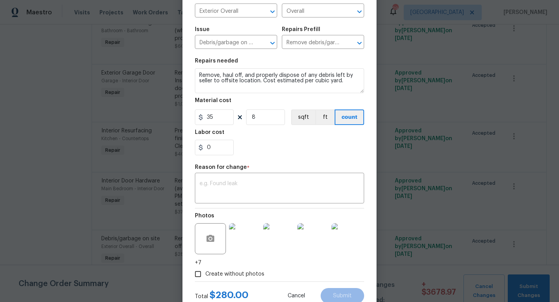
scroll to position [89, 0]
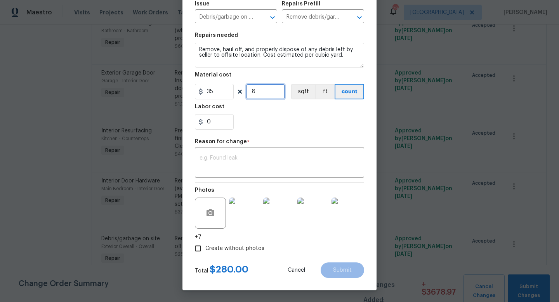
click at [266, 91] on input "8" at bounding box center [265, 92] width 39 height 16
type input "13"
click at [249, 158] on textarea at bounding box center [280, 163] width 160 height 16
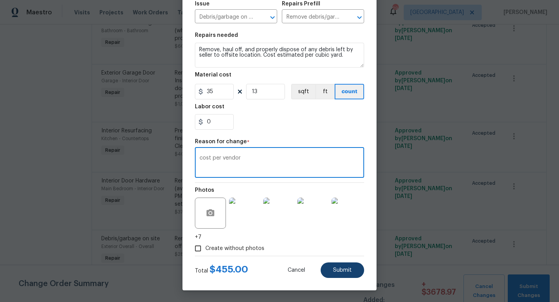
type textarea "cost per vendor"
click at [346, 274] on button "Submit" at bounding box center [342, 270] width 43 height 16
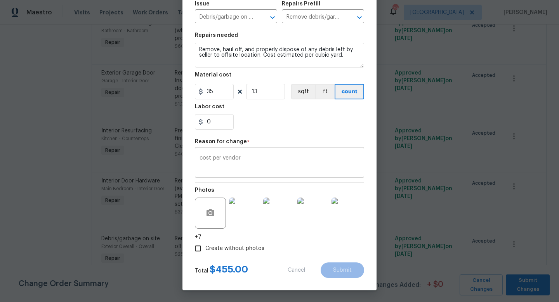
type input "8"
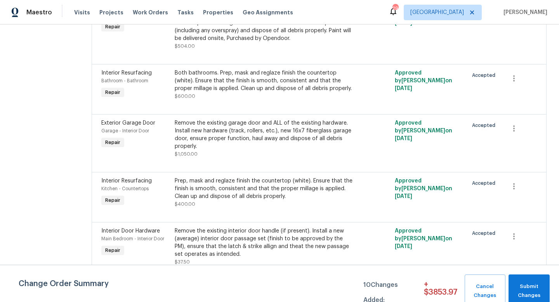
scroll to position [2258, 0]
click at [246, 141] on div "Remove the existing garage door and ALL of the existing hardware. Install new h…" at bounding box center [264, 134] width 179 height 31
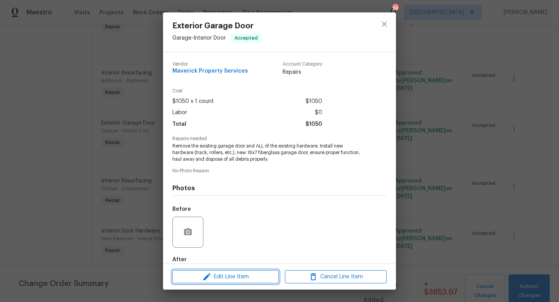
click at [244, 273] on span "Edit Line Item" at bounding box center [226, 277] width 102 height 10
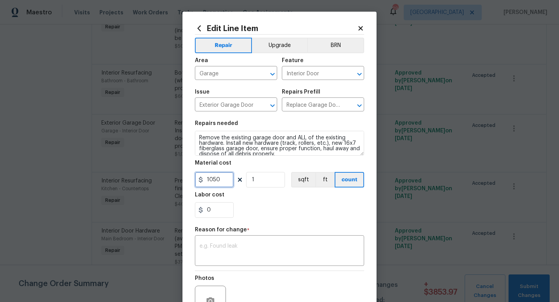
click at [229, 180] on input "1050" at bounding box center [214, 180] width 39 height 16
type input "1400"
click at [234, 253] on textarea at bounding box center [280, 251] width 160 height 16
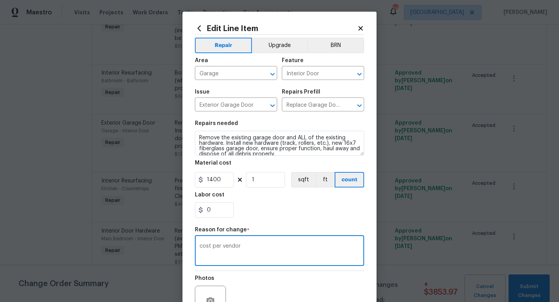
scroll to position [81, 0]
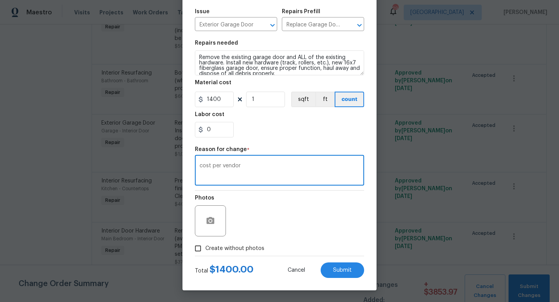
type textarea "cost per vendor"
click at [234, 249] on span "Create without photos" at bounding box center [234, 249] width 59 height 8
click at [205, 249] on input "Create without photos" at bounding box center [198, 248] width 15 height 15
checkbox input "true"
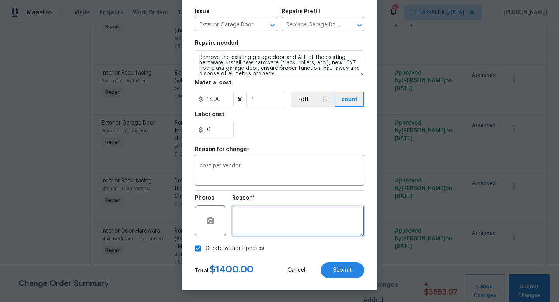
click at [261, 225] on textarea at bounding box center [298, 220] width 132 height 31
type textarea "w"
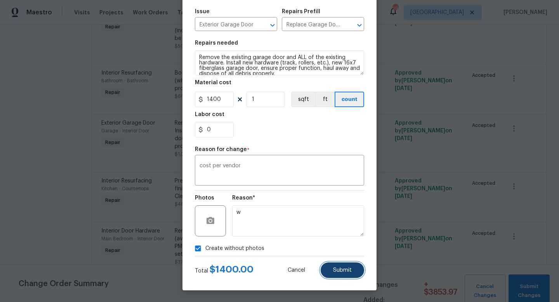
click at [343, 271] on span "Submit" at bounding box center [342, 271] width 19 height 6
type input "1050"
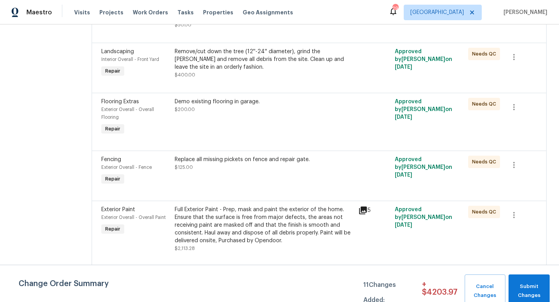
scroll to position [1686, 0]
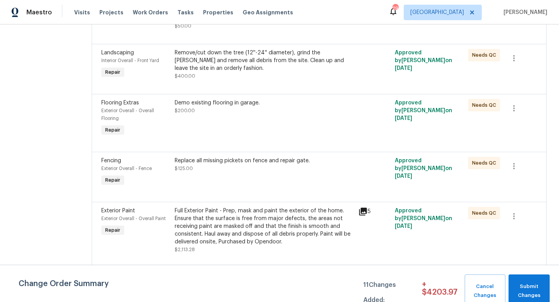
click at [250, 115] on div "Demo existing flooring in garage. $200.00" at bounding box center [264, 107] width 179 height 16
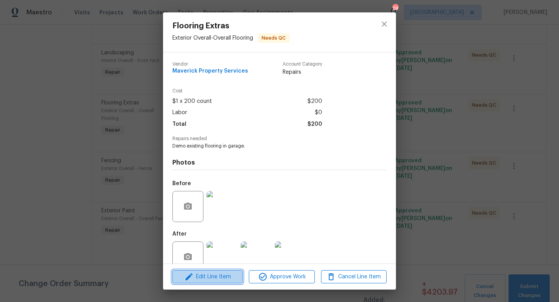
click at [215, 281] on span "Edit Line Item" at bounding box center [208, 277] width 66 height 10
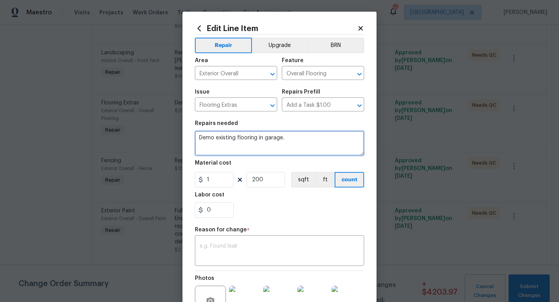
click at [292, 136] on textarea "Demo existing flooring in garage." at bounding box center [279, 143] width 169 height 25
type textarea "Demo existing flooring in garage. acid wash garage floor"
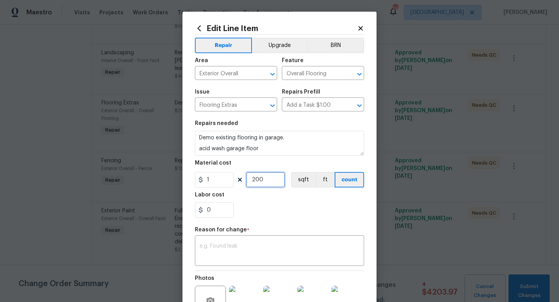
click at [268, 179] on input "200" at bounding box center [265, 180] width 39 height 16
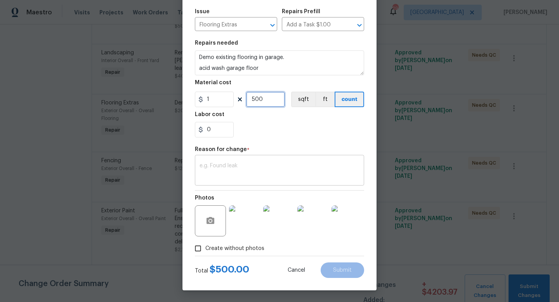
type input "500"
click at [254, 179] on textarea at bounding box center [280, 171] width 160 height 16
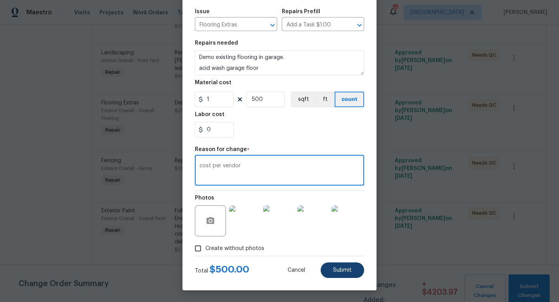
type textarea "cost per vendor"
click at [345, 269] on span "Submit" at bounding box center [342, 271] width 19 height 6
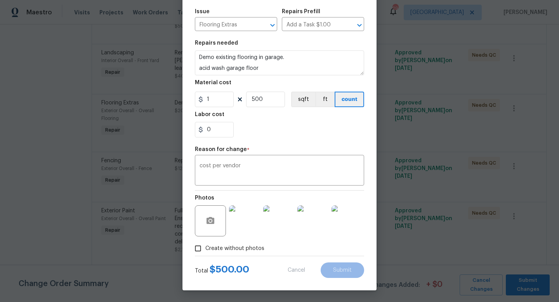
type textarea "Demo existing flooring in garage."
type input "200"
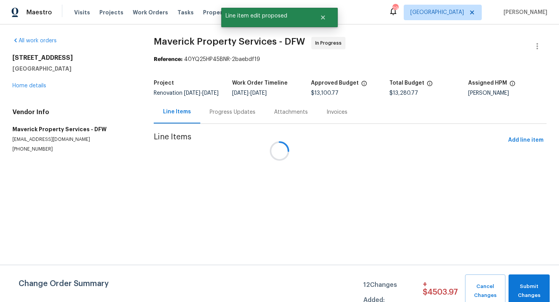
scroll to position [0, 0]
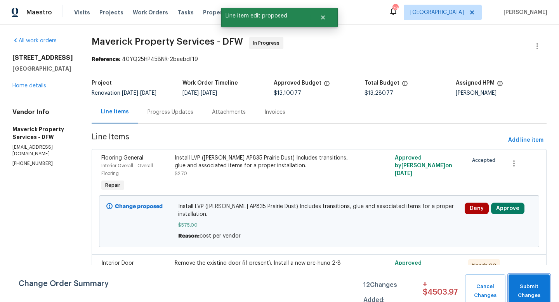
click at [524, 288] on span "Submit Changes" at bounding box center [529, 291] width 33 height 18
